Goal: Ask a question

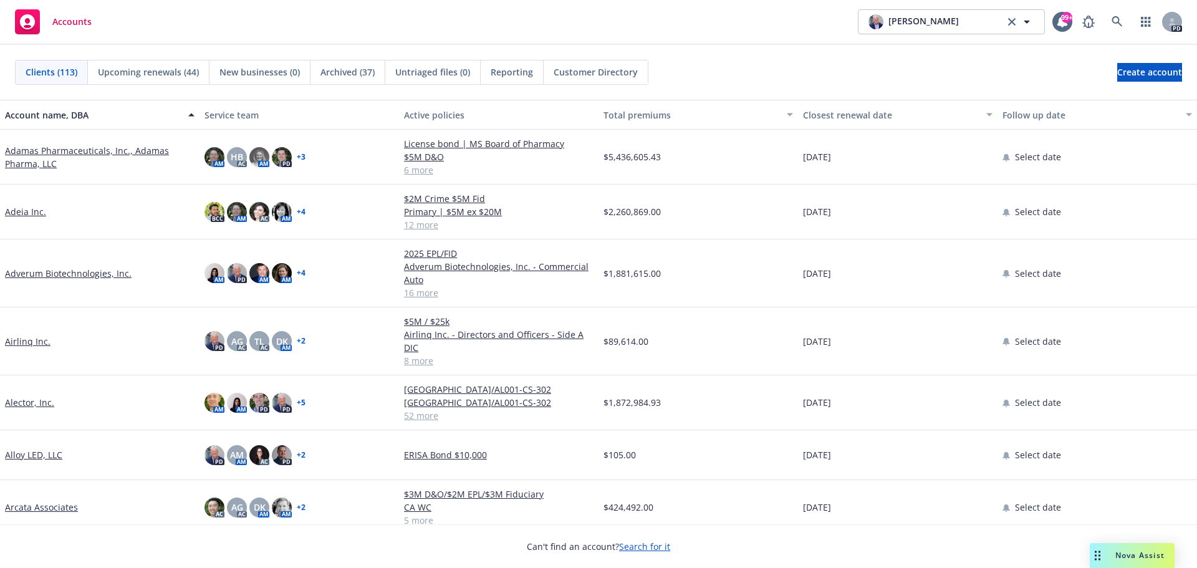
click at [1126, 555] on span "Nova Assist" at bounding box center [1139, 555] width 49 height 11
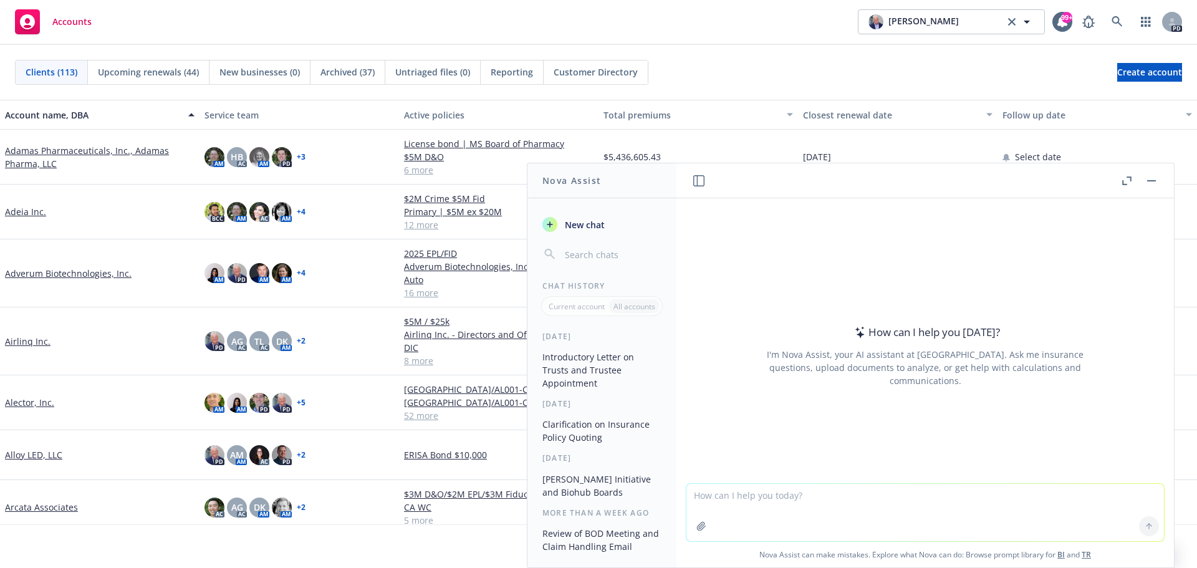
click at [1125, 184] on icon "button" at bounding box center [1124, 182] width 4 height 4
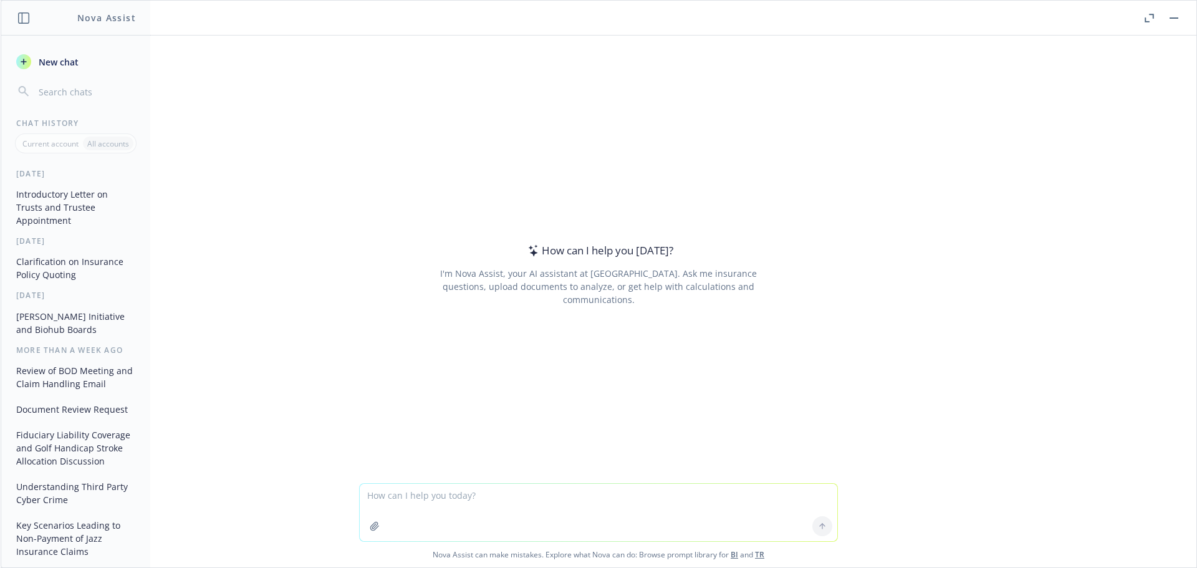
click at [390, 494] on textarea at bounding box center [598, 512] width 477 height 57
type textarea "What steps should UCLA Football take to restore winning to the program?"
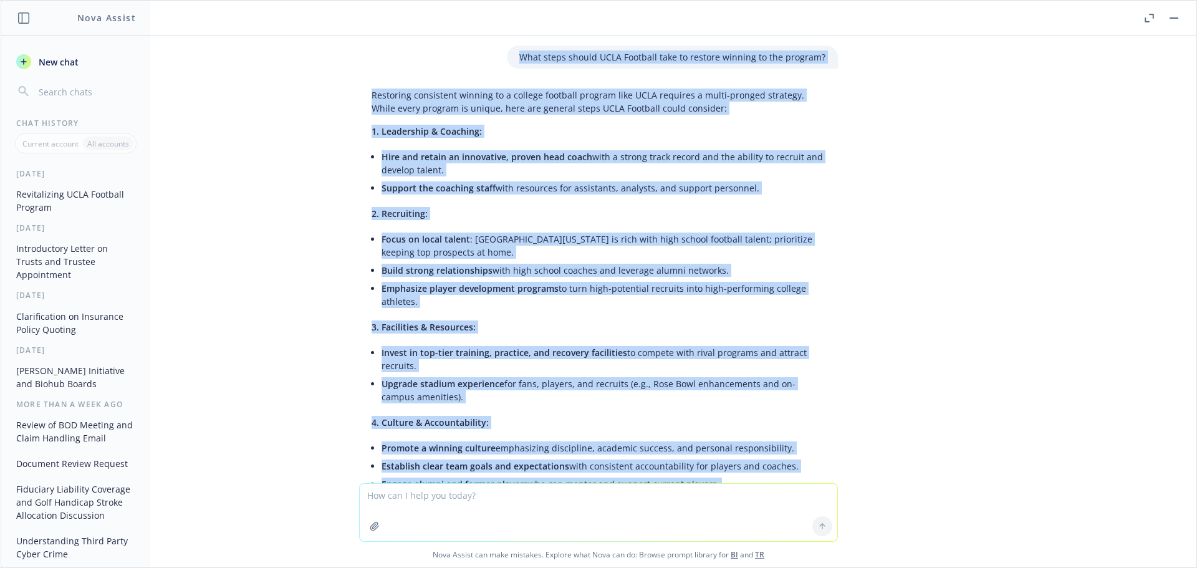
drag, startPoint x: 770, startPoint y: 420, endPoint x: 489, endPoint y: 62, distance: 455.5
click at [489, 62] on div "What steps should UCLA Football take to restore winning to the program? Restori…" at bounding box center [599, 260] width 1196 height 448
copy div "What steps should UCLA Football take to restore winning to the program? Restori…"
click at [303, 345] on div "What steps should UCLA Football take to restore winning to the program? Restori…" at bounding box center [599, 260] width 1196 height 448
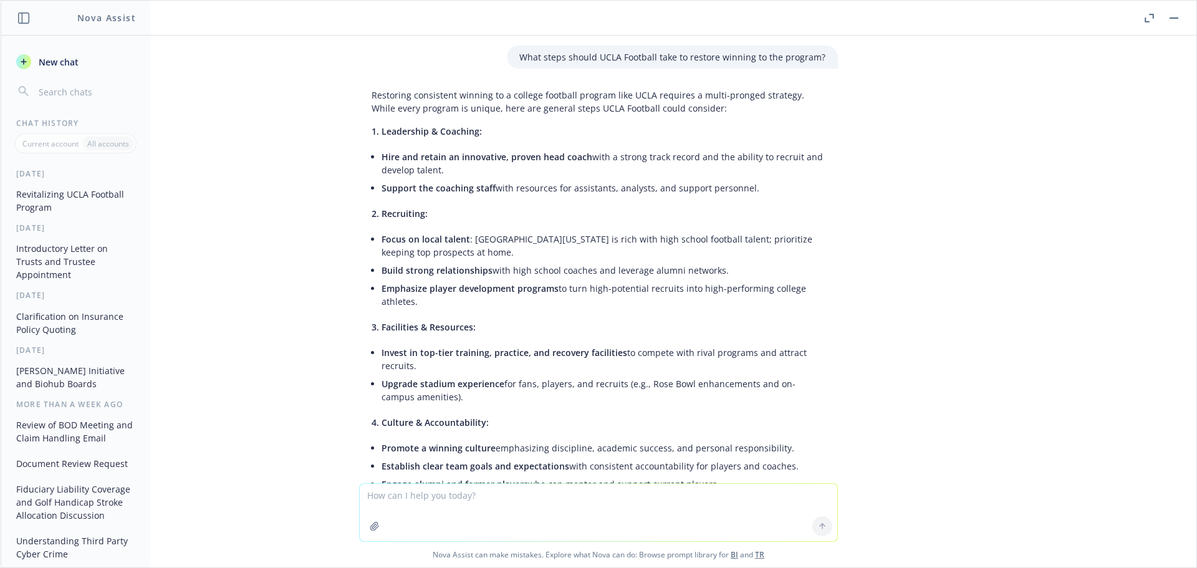
click at [401, 493] on textarea at bounding box center [598, 512] width 477 height 57
click at [422, 501] on textarea at bounding box center [598, 512] width 477 height 57
type textarea "How many calories can an 280 lb man eat per day that wants to lose 20 lbs in a …"
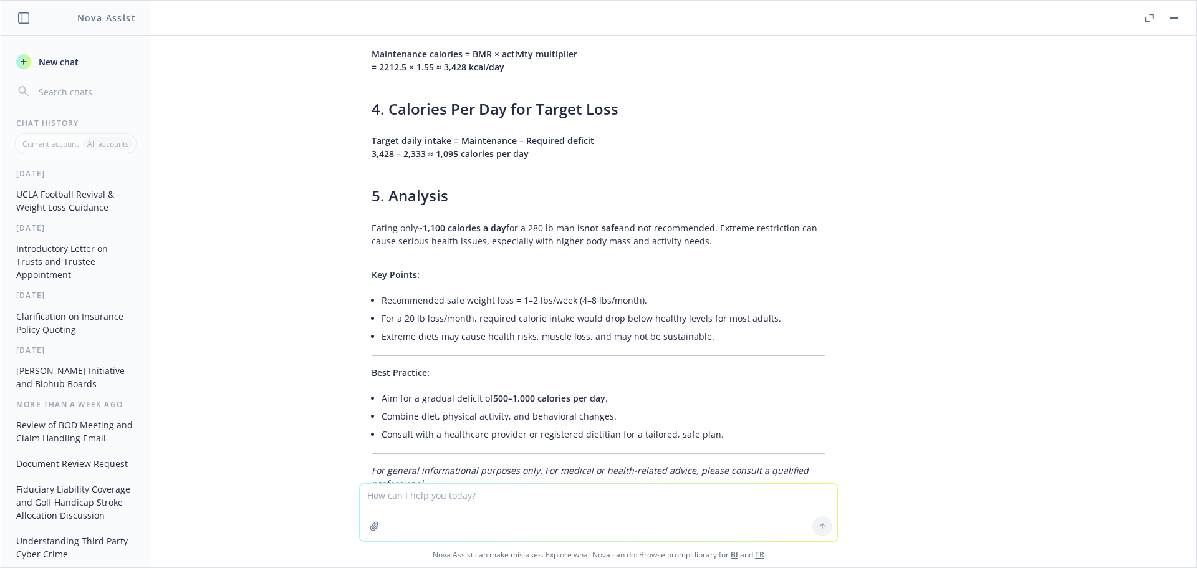
scroll to position [1599, 0]
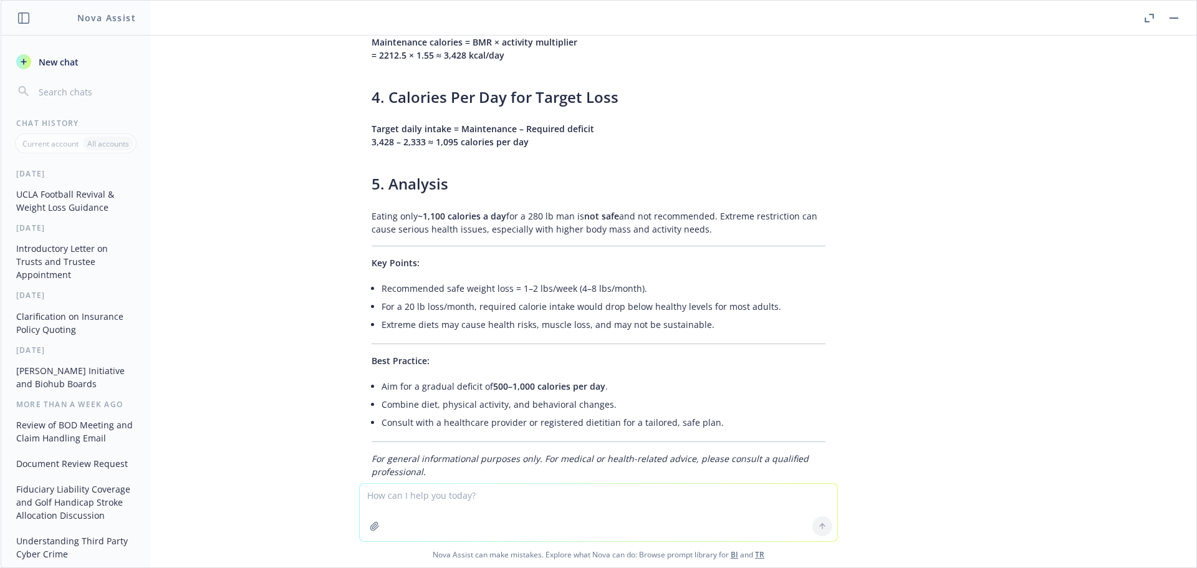
click at [384, 495] on textarea at bounding box center [598, 512] width 477 height 57
type textarea "what does eating 2000 calories per day look like?"
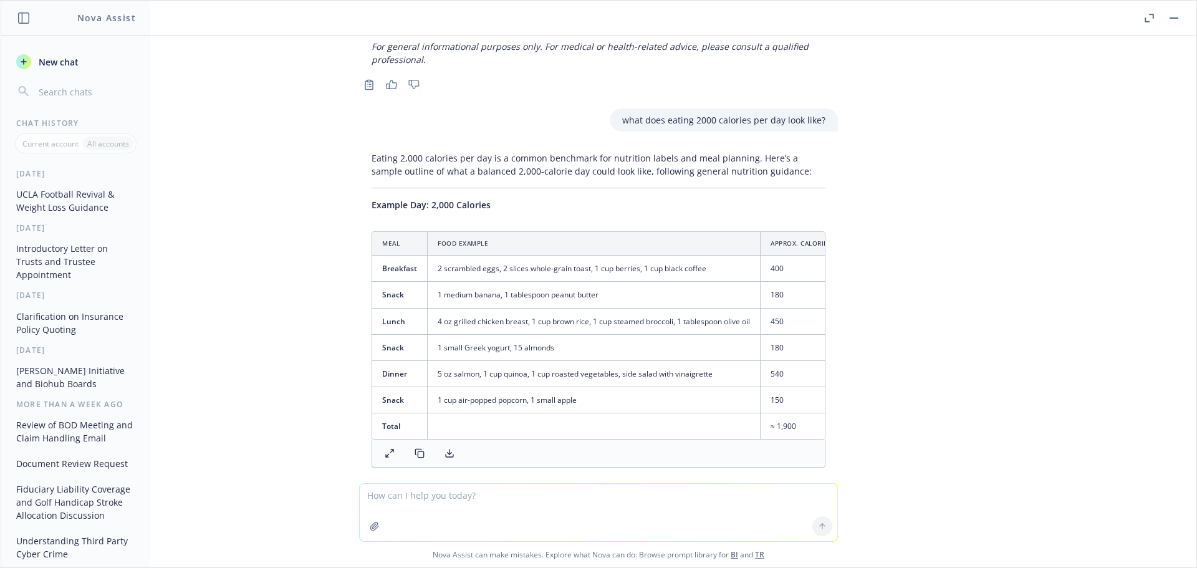
scroll to position [2008, 0]
